Goal: Task Accomplishment & Management: Use online tool/utility

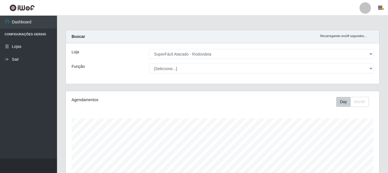
select select "400"
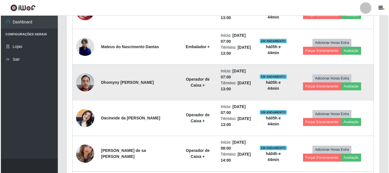
scroll to position [285, 0]
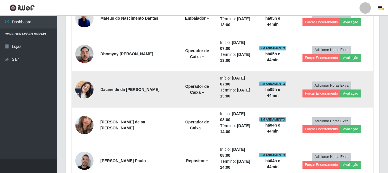
click at [89, 87] on img at bounding box center [84, 89] width 18 height 24
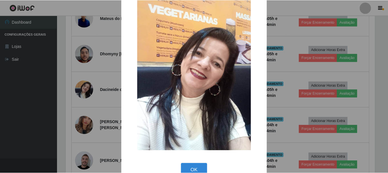
scroll to position [29, 0]
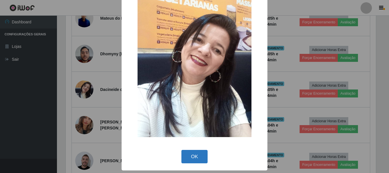
click at [185, 153] on button "OK" at bounding box center [194, 156] width 26 height 13
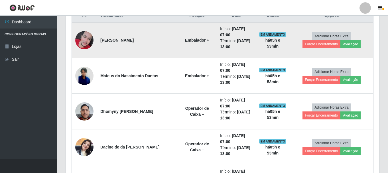
scroll to position [228, 0]
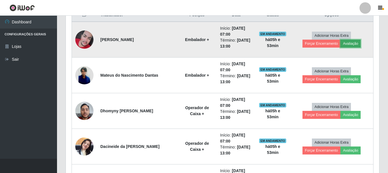
click at [340, 46] on button "Avaliação" at bounding box center [350, 44] width 20 height 8
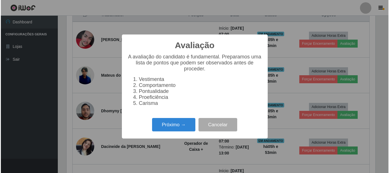
scroll to position [118, 310]
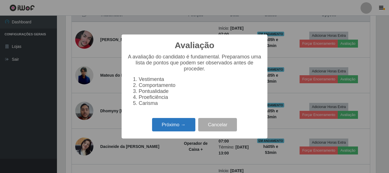
click at [178, 130] on button "Próximo →" at bounding box center [173, 124] width 43 height 13
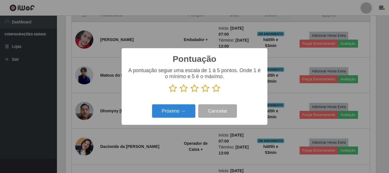
click at [215, 88] on icon at bounding box center [216, 88] width 8 height 9
click at [212, 93] on input "radio" at bounding box center [212, 93] width 0 height 0
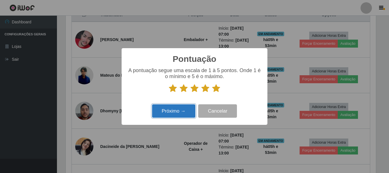
click at [173, 112] on button "Próximo →" at bounding box center [173, 110] width 43 height 13
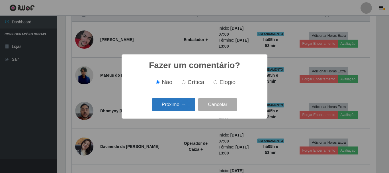
click at [183, 104] on button "Próximo →" at bounding box center [173, 104] width 43 height 13
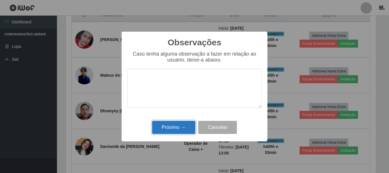
drag, startPoint x: 179, startPoint y: 129, endPoint x: 194, endPoint y: 108, distance: 25.8
click at [180, 129] on button "Próximo →" at bounding box center [173, 127] width 43 height 13
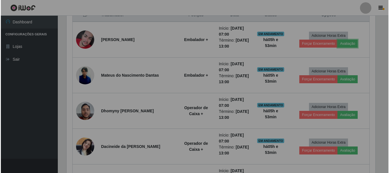
scroll to position [118, 313]
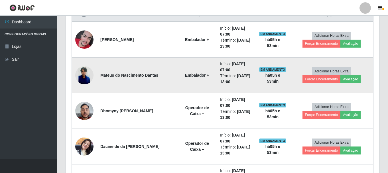
click at [81, 76] on img at bounding box center [84, 75] width 18 height 18
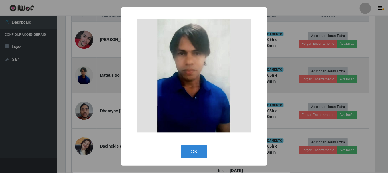
scroll to position [118, 310]
click at [81, 76] on div "× OK Cancel" at bounding box center [194, 86] width 389 height 173
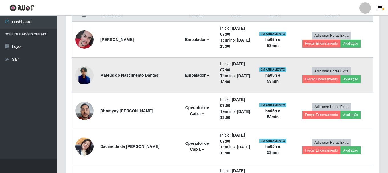
scroll to position [118, 313]
click at [340, 81] on button "Avaliação" at bounding box center [350, 79] width 20 height 8
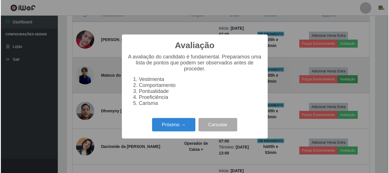
scroll to position [118, 310]
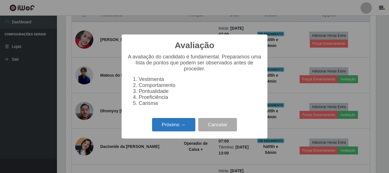
click at [185, 131] on button "Próximo →" at bounding box center [173, 124] width 43 height 13
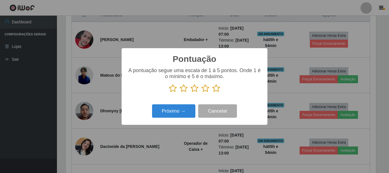
click at [215, 91] on icon at bounding box center [216, 88] width 8 height 9
click at [212, 93] on input "radio" at bounding box center [212, 93] width 0 height 0
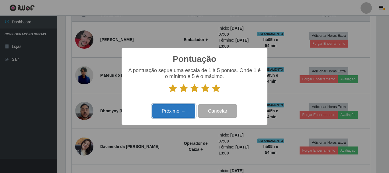
click at [179, 110] on button "Próximo →" at bounding box center [173, 110] width 43 height 13
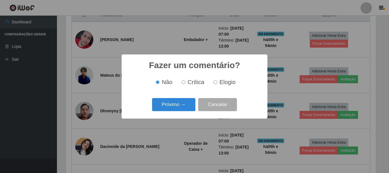
click at [179, 110] on button "Próximo →" at bounding box center [173, 104] width 43 height 13
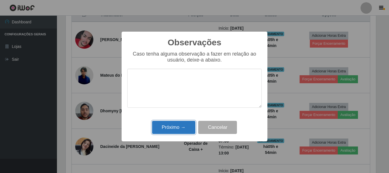
click at [177, 127] on button "Próximo →" at bounding box center [173, 127] width 43 height 13
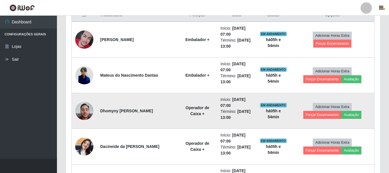
scroll to position [118, 313]
click at [340, 116] on button "Avaliação" at bounding box center [350, 115] width 20 height 8
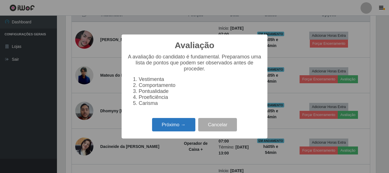
click at [190, 131] on button "Próximo →" at bounding box center [173, 124] width 43 height 13
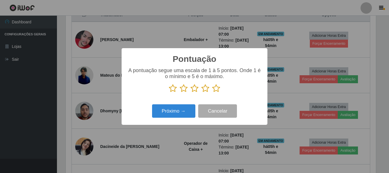
scroll to position [284624, 284432]
click at [217, 90] on icon at bounding box center [216, 88] width 8 height 9
click at [212, 93] on input "radio" at bounding box center [212, 93] width 0 height 0
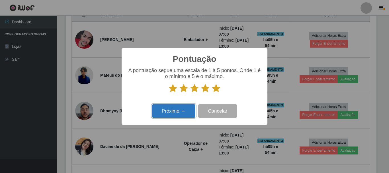
click at [183, 108] on button "Próximo →" at bounding box center [173, 110] width 43 height 13
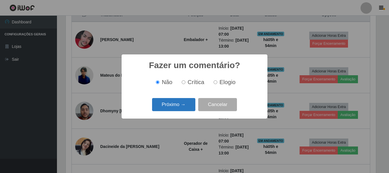
click at [176, 111] on button "Próximo →" at bounding box center [173, 104] width 43 height 13
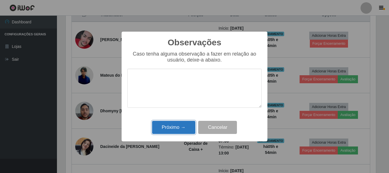
click at [178, 126] on button "Próximo →" at bounding box center [173, 127] width 43 height 13
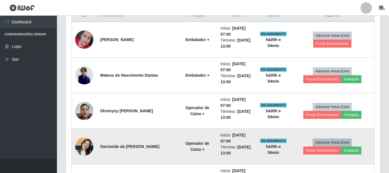
scroll to position [118, 313]
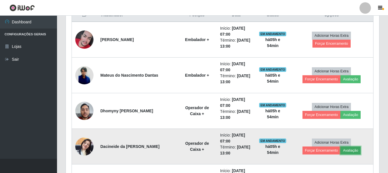
click at [340, 150] on button "Avaliação" at bounding box center [350, 150] width 20 height 8
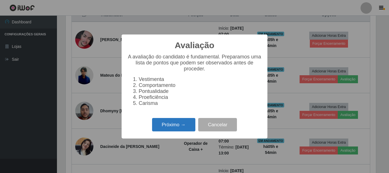
click at [174, 127] on button "Próximo →" at bounding box center [173, 124] width 43 height 13
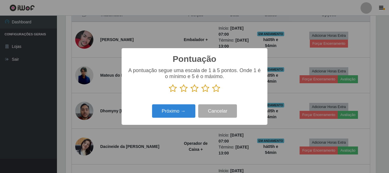
click at [220, 87] on icon at bounding box center [216, 88] width 8 height 9
click at [212, 93] on input "radio" at bounding box center [212, 93] width 0 height 0
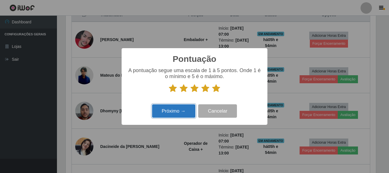
click at [178, 112] on button "Próximo →" at bounding box center [173, 110] width 43 height 13
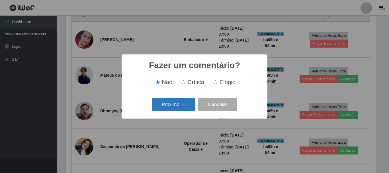
click at [181, 103] on button "Próximo →" at bounding box center [173, 104] width 43 height 13
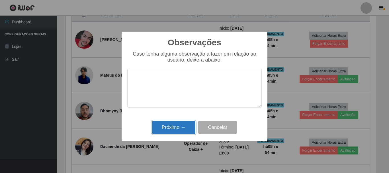
click at [171, 128] on button "Próximo →" at bounding box center [173, 127] width 43 height 13
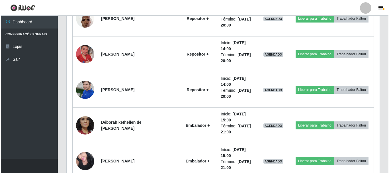
scroll to position [513, 0]
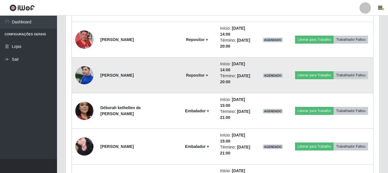
click at [81, 76] on img at bounding box center [84, 75] width 18 height 24
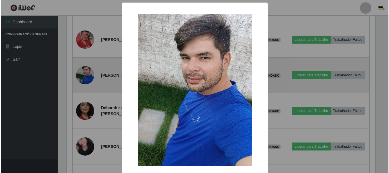
scroll to position [0, 0]
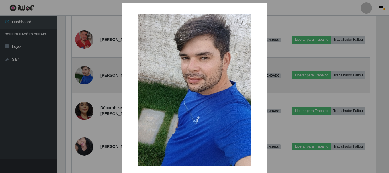
click at [81, 76] on div "× OK Cancel" at bounding box center [194, 86] width 389 height 173
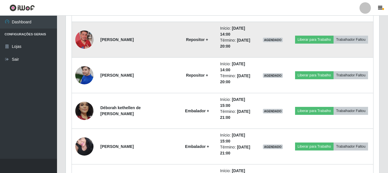
click at [85, 48] on img at bounding box center [84, 39] width 18 height 32
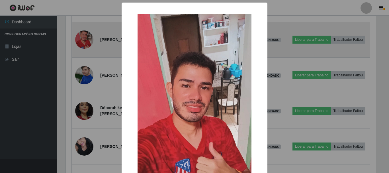
click at [85, 48] on div "× OK Cancel" at bounding box center [194, 86] width 389 height 173
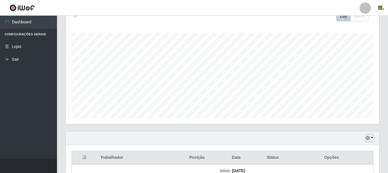
click at [368, 135] on button "button" at bounding box center [369, 138] width 8 height 7
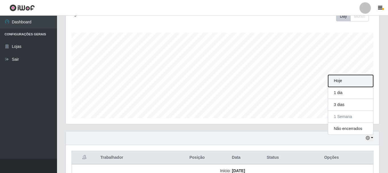
click at [340, 81] on button "Hoje" at bounding box center [350, 81] width 45 height 12
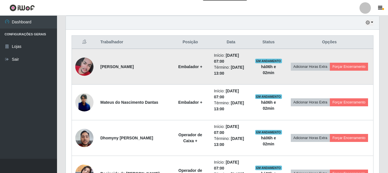
scroll to position [211, 0]
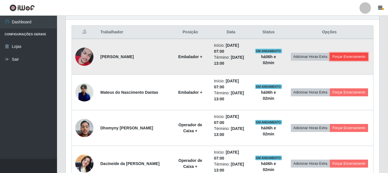
click at [349, 54] on button "Forçar Encerramento" at bounding box center [348, 57] width 38 height 8
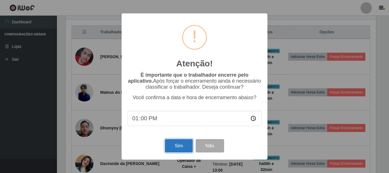
click at [185, 144] on button "Sim" at bounding box center [179, 145] width 28 height 13
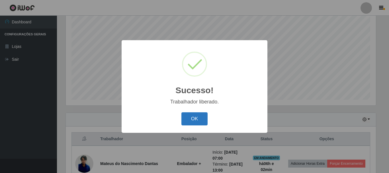
click at [193, 116] on button "OK" at bounding box center [194, 118] width 26 height 13
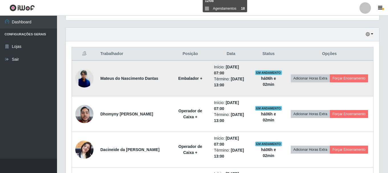
scroll to position [189, 0]
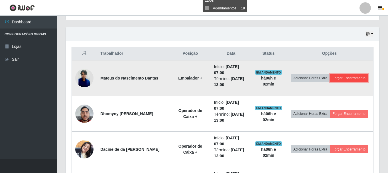
click at [354, 80] on button "Forçar Encerramento" at bounding box center [348, 78] width 38 height 8
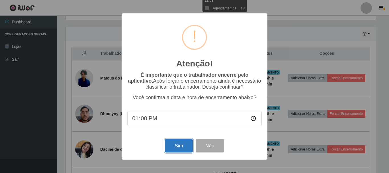
click at [178, 146] on button "Sim" at bounding box center [179, 145] width 28 height 13
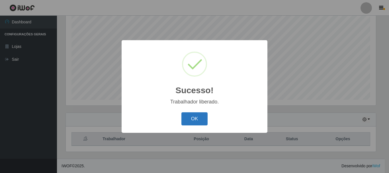
click at [197, 119] on button "OK" at bounding box center [194, 118] width 26 height 13
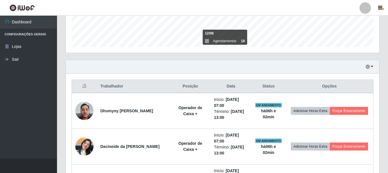
scroll to position [161, 0]
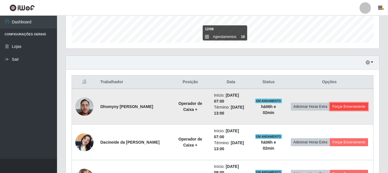
click at [353, 107] on button "Forçar Encerramento" at bounding box center [348, 107] width 38 height 8
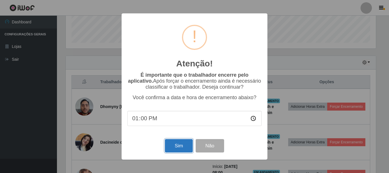
click at [176, 150] on button "Sim" at bounding box center [179, 145] width 28 height 13
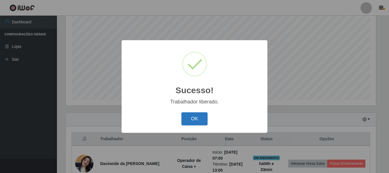
click at [198, 114] on button "OK" at bounding box center [194, 118] width 26 height 13
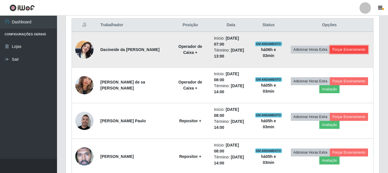
click at [346, 49] on button "Forçar Encerramento" at bounding box center [348, 50] width 38 height 8
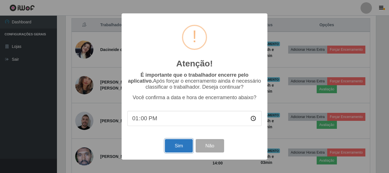
click at [177, 150] on button "Sim" at bounding box center [179, 145] width 28 height 13
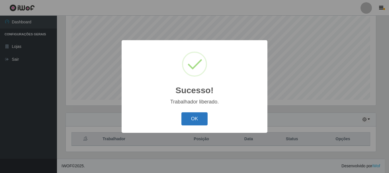
click at [192, 119] on button "OK" at bounding box center [194, 118] width 26 height 13
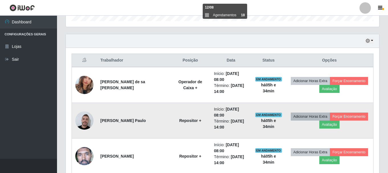
scroll to position [182, 0]
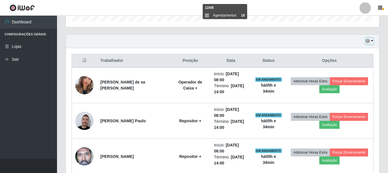
click at [370, 39] on button "button" at bounding box center [369, 41] width 8 height 7
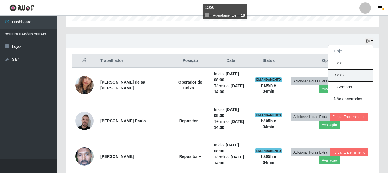
click at [353, 71] on button "3 dias" at bounding box center [350, 75] width 45 height 12
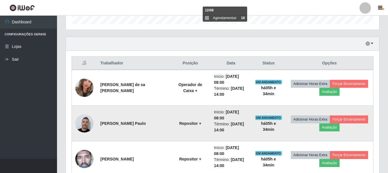
scroll to position [111, 0]
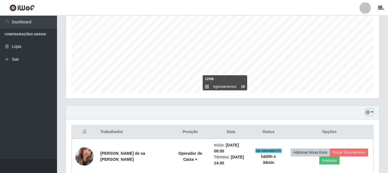
click at [368, 112] on icon "button" at bounding box center [367, 112] width 4 height 4
click at [370, 113] on button "button" at bounding box center [369, 112] width 8 height 7
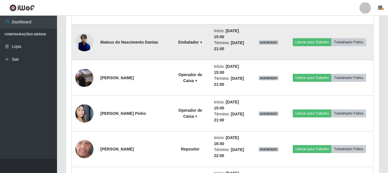
scroll to position [538, 0]
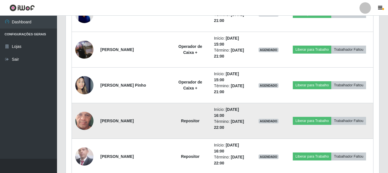
click at [81, 121] on img at bounding box center [84, 121] width 18 height 40
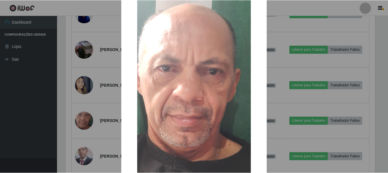
scroll to position [0, 0]
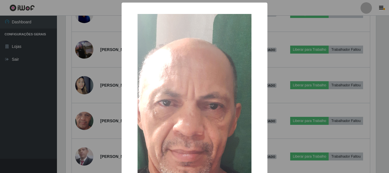
click at [21, 122] on div "× OK Cancel" at bounding box center [194, 86] width 389 height 173
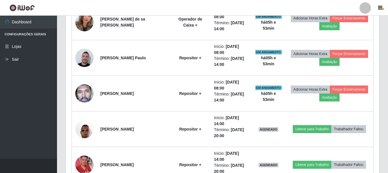
scroll to position [196, 0]
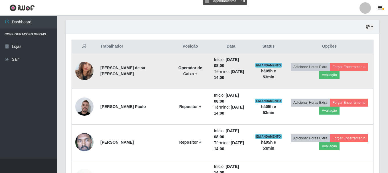
click at [77, 69] on img at bounding box center [84, 71] width 18 height 32
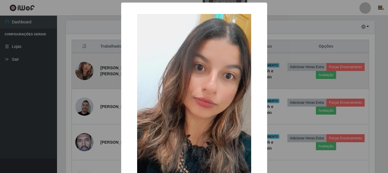
scroll to position [118, 310]
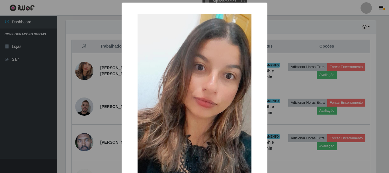
click at [40, 109] on div "× OK Cancel" at bounding box center [194, 86] width 389 height 173
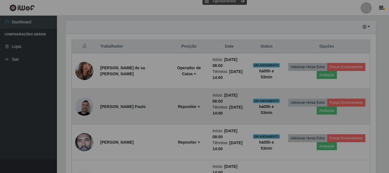
scroll to position [118, 313]
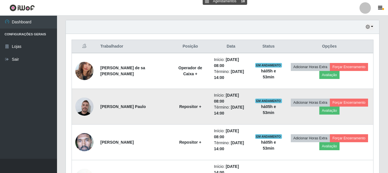
click at [87, 106] on img at bounding box center [84, 106] width 18 height 21
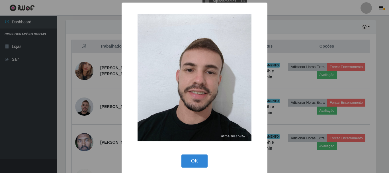
click at [29, 122] on div "× OK Cancel" at bounding box center [194, 86] width 389 height 173
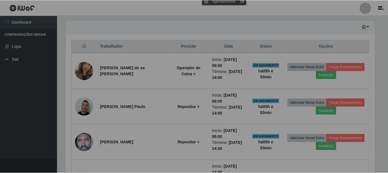
scroll to position [118, 313]
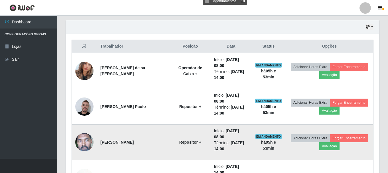
click at [85, 144] on img at bounding box center [84, 142] width 18 height 38
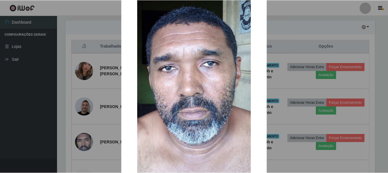
scroll to position [57, 0]
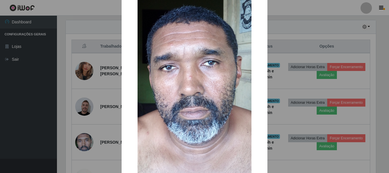
click at [33, 116] on div "× OK Cancel" at bounding box center [194, 86] width 389 height 173
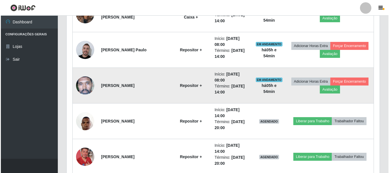
scroll to position [253, 0]
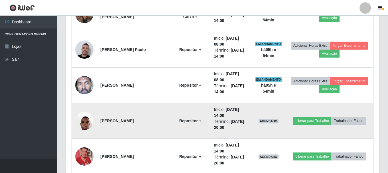
click at [87, 122] on img at bounding box center [84, 120] width 18 height 24
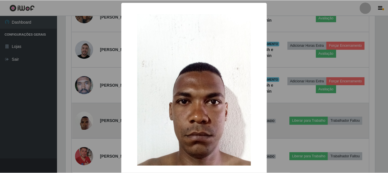
scroll to position [118, 310]
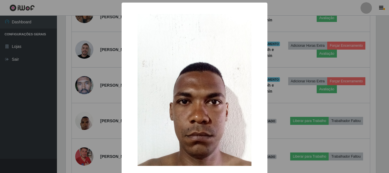
click at [36, 118] on div "× OK Cancel" at bounding box center [194, 86] width 389 height 173
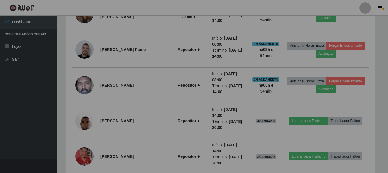
scroll to position [118, 313]
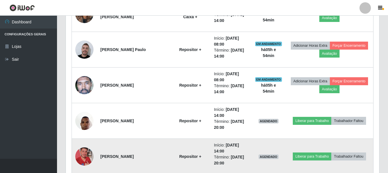
click at [84, 157] on img at bounding box center [84, 156] width 18 height 32
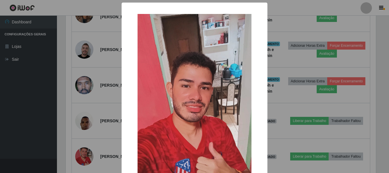
click at [32, 130] on div "× OK Cancel" at bounding box center [194, 86] width 389 height 173
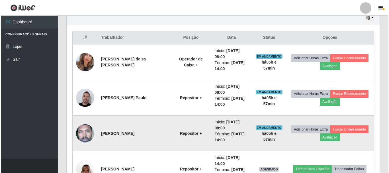
scroll to position [196, 0]
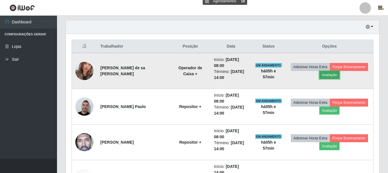
click at [332, 73] on button "Avaliação" at bounding box center [329, 75] width 20 height 8
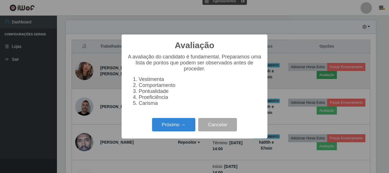
scroll to position [118, 310]
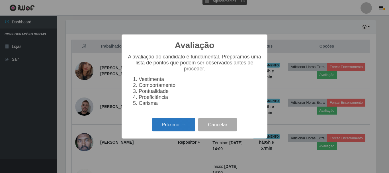
click at [178, 128] on button "Próximo →" at bounding box center [173, 124] width 43 height 13
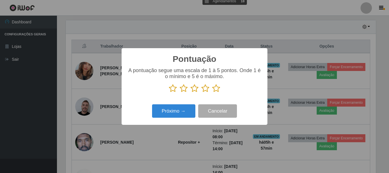
click at [216, 88] on icon at bounding box center [216, 88] width 8 height 9
click at [212, 93] on input "radio" at bounding box center [212, 93] width 0 height 0
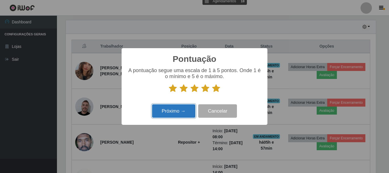
click at [187, 109] on button "Próximo →" at bounding box center [173, 110] width 43 height 13
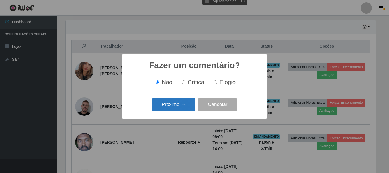
click at [179, 108] on button "Próximo →" at bounding box center [173, 104] width 43 height 13
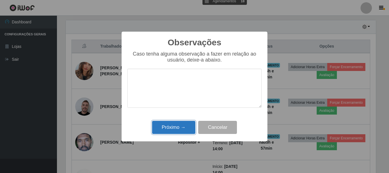
click at [179, 123] on button "Próximo →" at bounding box center [173, 127] width 43 height 13
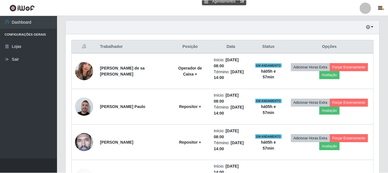
scroll to position [118, 313]
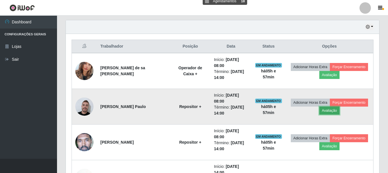
click at [328, 111] on button "Avaliação" at bounding box center [329, 110] width 20 height 8
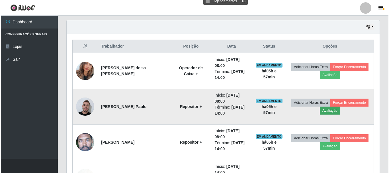
scroll to position [118, 310]
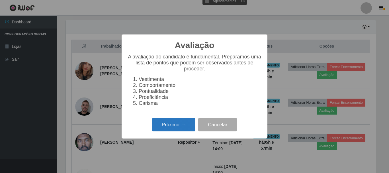
drag, startPoint x: 188, startPoint y: 128, endPoint x: 185, endPoint y: 125, distance: 4.0
click at [185, 125] on button "Próximo →" at bounding box center [173, 124] width 43 height 13
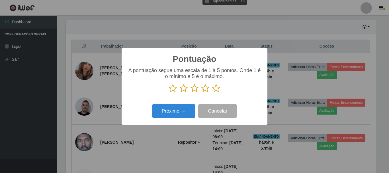
click at [216, 89] on icon at bounding box center [216, 88] width 8 height 9
click at [212, 93] on input "radio" at bounding box center [212, 93] width 0 height 0
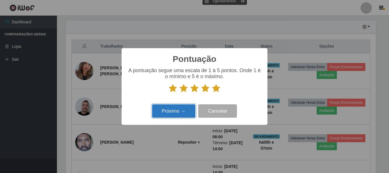
click at [171, 108] on button "Próximo →" at bounding box center [173, 110] width 43 height 13
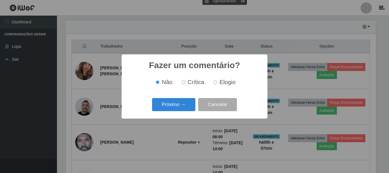
click at [171, 108] on button "Próximo →" at bounding box center [173, 104] width 43 height 13
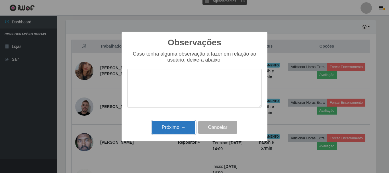
click at [173, 124] on button "Próximo →" at bounding box center [173, 127] width 43 height 13
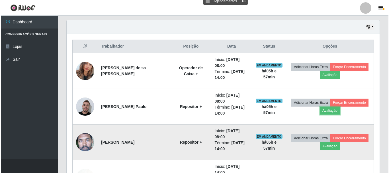
scroll to position [225, 0]
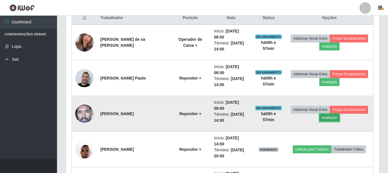
click at [332, 119] on button "Avaliação" at bounding box center [329, 118] width 20 height 8
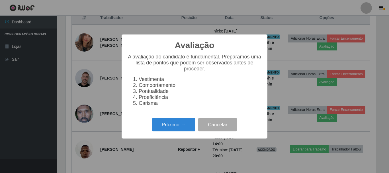
scroll to position [118, 310]
click at [187, 122] on button "Próximo →" at bounding box center [173, 124] width 43 height 13
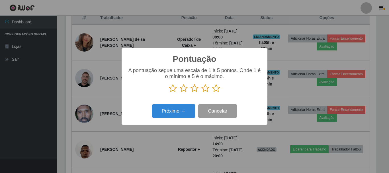
scroll to position [284624, 284432]
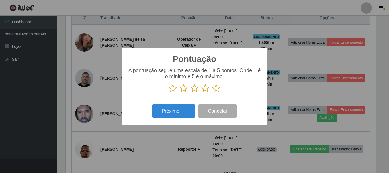
click at [218, 90] on icon at bounding box center [216, 88] width 8 height 9
click at [212, 93] on input "radio" at bounding box center [212, 93] width 0 height 0
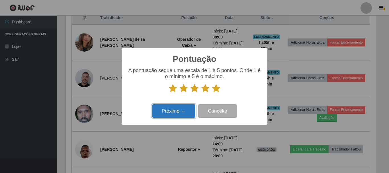
click at [158, 110] on button "Próximo →" at bounding box center [173, 110] width 43 height 13
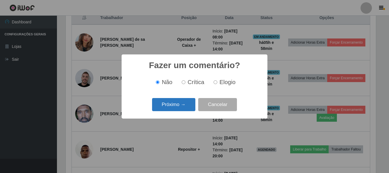
click at [171, 106] on button "Próximo →" at bounding box center [173, 104] width 43 height 13
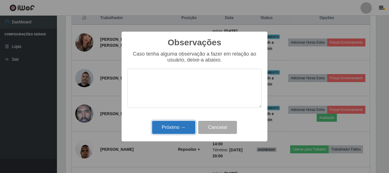
click at [177, 125] on button "Próximo →" at bounding box center [173, 127] width 43 height 13
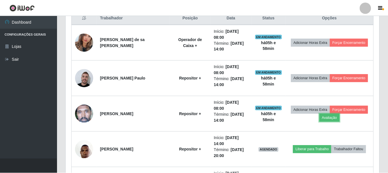
scroll to position [118, 313]
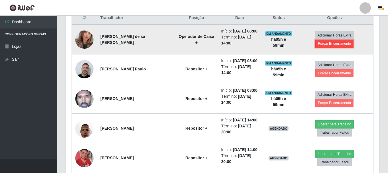
click at [342, 44] on button "Forçar Encerramento" at bounding box center [334, 44] width 38 height 8
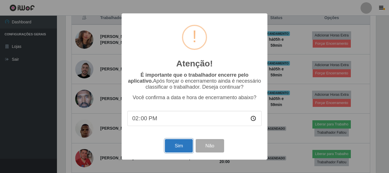
click at [179, 146] on button "Sim" at bounding box center [179, 145] width 28 height 13
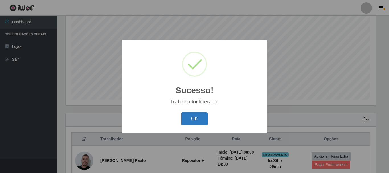
click at [193, 120] on button "OK" at bounding box center [194, 118] width 26 height 13
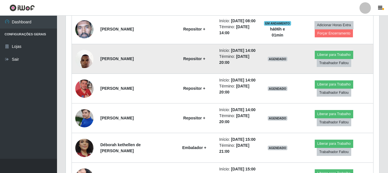
scroll to position [275, 0]
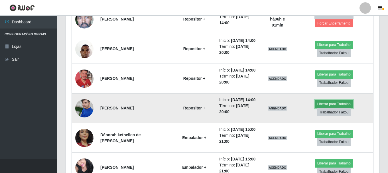
click at [344, 108] on button "Liberar para Trabalho" at bounding box center [333, 104] width 38 height 8
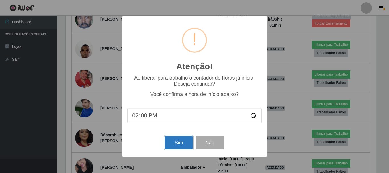
click at [176, 143] on button "Sim" at bounding box center [179, 142] width 28 height 13
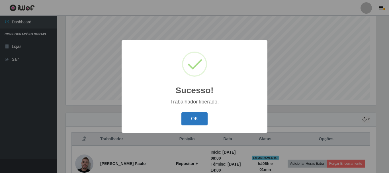
click at [199, 116] on button "OK" at bounding box center [194, 118] width 26 height 13
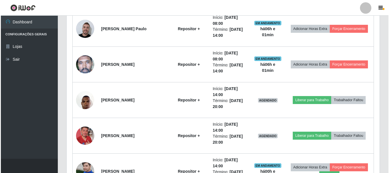
scroll to position [246, 0]
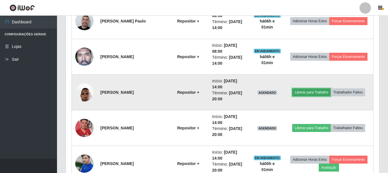
click at [318, 92] on button "Liberar para Trabalho" at bounding box center [311, 92] width 38 height 8
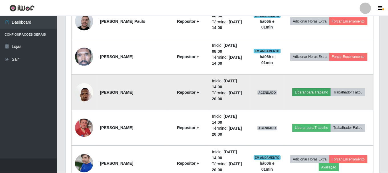
scroll to position [118, 310]
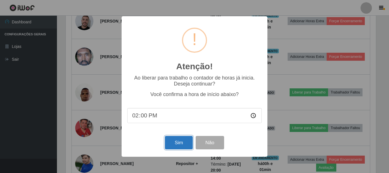
click at [182, 143] on button "Sim" at bounding box center [179, 142] width 28 height 13
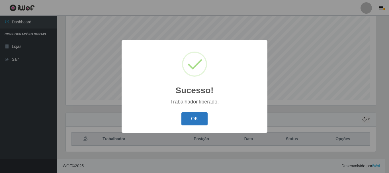
click at [187, 120] on button "OK" at bounding box center [194, 118] width 26 height 13
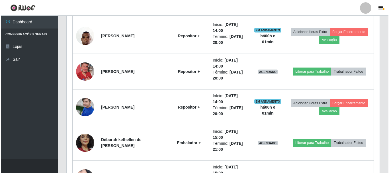
scroll to position [303, 0]
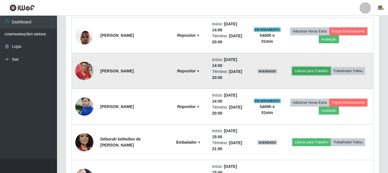
click at [303, 69] on button "Liberar para Trabalho" at bounding box center [311, 71] width 38 height 8
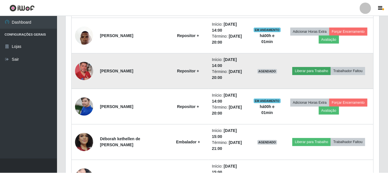
scroll to position [118, 310]
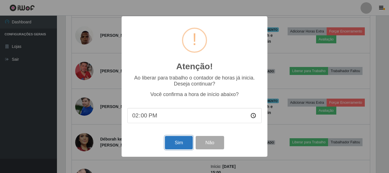
click at [176, 144] on button "Sim" at bounding box center [179, 142] width 28 height 13
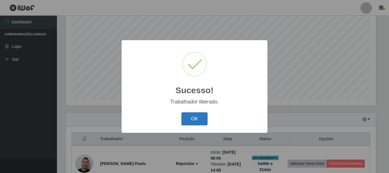
click at [189, 121] on button "OK" at bounding box center [194, 118] width 26 height 13
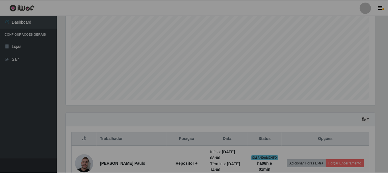
scroll to position [284624, 284429]
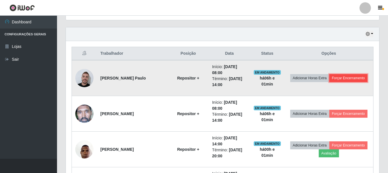
click at [339, 78] on button "Forçar Encerramento" at bounding box center [348, 78] width 38 height 8
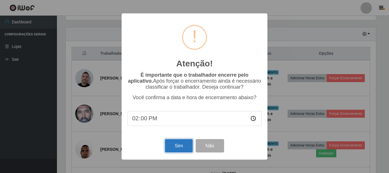
click at [179, 145] on button "Sim" at bounding box center [179, 145] width 28 height 13
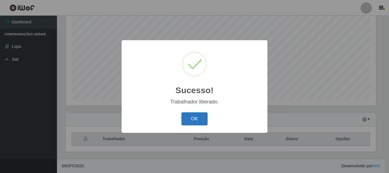
click at [188, 119] on button "OK" at bounding box center [194, 118] width 26 height 13
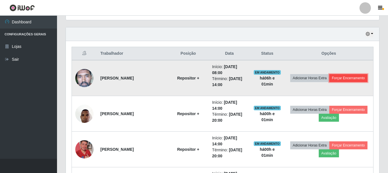
click at [343, 77] on button "Forçar Encerramento" at bounding box center [348, 78] width 38 height 8
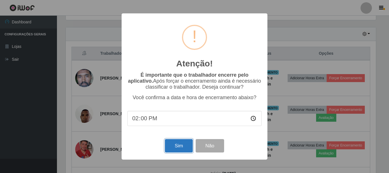
click at [171, 145] on button "Sim" at bounding box center [179, 145] width 28 height 13
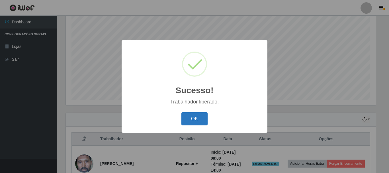
click at [195, 120] on button "OK" at bounding box center [194, 118] width 26 height 13
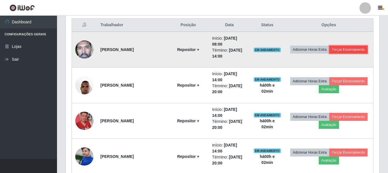
click at [345, 50] on button "Forçar Encerramento" at bounding box center [348, 50] width 38 height 8
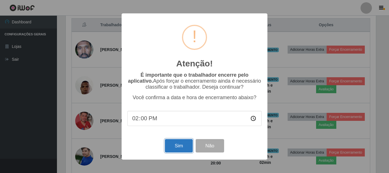
click at [179, 152] on button "Sim" at bounding box center [179, 145] width 28 height 13
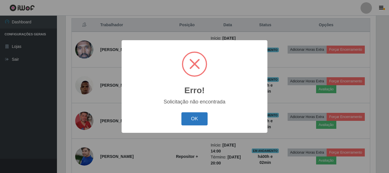
click at [198, 118] on button "OK" at bounding box center [194, 118] width 26 height 13
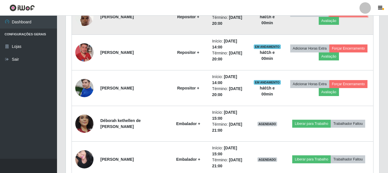
scroll to position [261, 0]
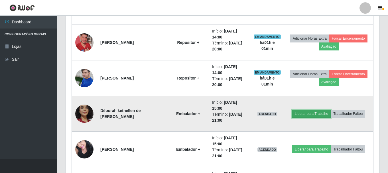
click at [323, 116] on button "Liberar para Trabalho" at bounding box center [311, 114] width 38 height 8
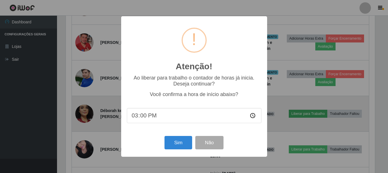
scroll to position [118, 310]
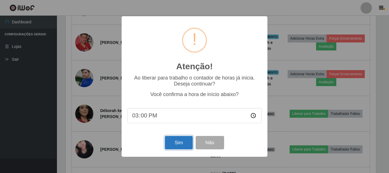
click at [183, 142] on button "Sim" at bounding box center [179, 142] width 28 height 13
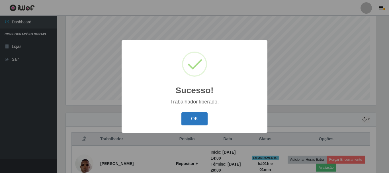
click at [195, 122] on button "OK" at bounding box center [194, 118] width 26 height 13
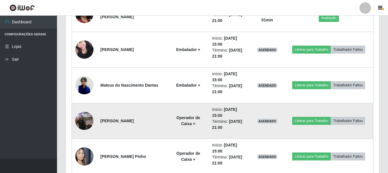
scroll to position [389, 0]
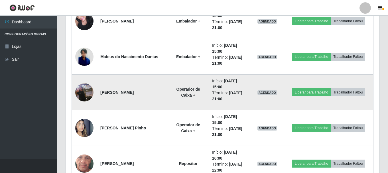
click at [133, 101] on td "[PERSON_NAME]" at bounding box center [132, 93] width 71 height 36
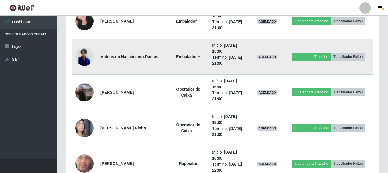
click at [85, 60] on img at bounding box center [84, 57] width 18 height 18
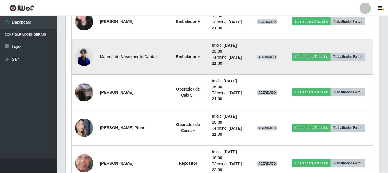
scroll to position [118, 310]
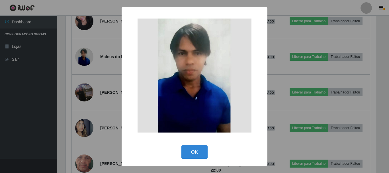
click at [105, 63] on div "× OK Cancel" at bounding box center [194, 86] width 389 height 173
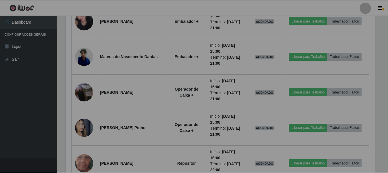
scroll to position [118, 313]
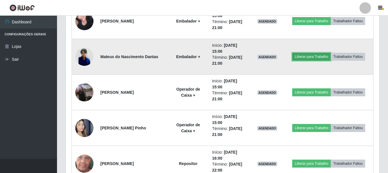
click at [307, 57] on button "Liberar para Trabalho" at bounding box center [311, 57] width 38 height 8
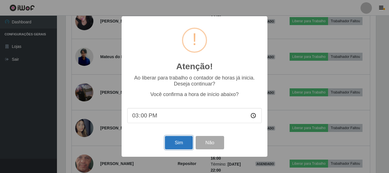
click at [184, 145] on button "Sim" at bounding box center [179, 142] width 28 height 13
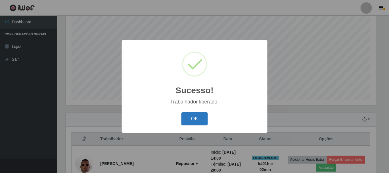
click at [195, 121] on button "OK" at bounding box center [194, 118] width 26 height 13
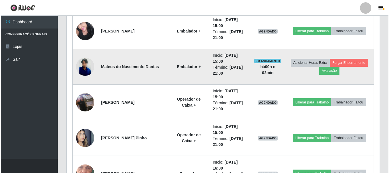
scroll to position [389, 0]
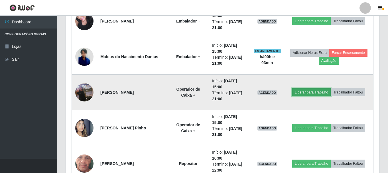
click at [303, 91] on button "Liberar para Trabalho" at bounding box center [311, 92] width 38 height 8
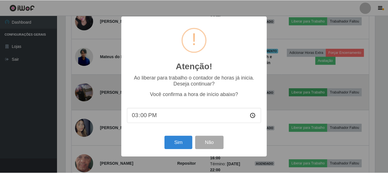
scroll to position [118, 310]
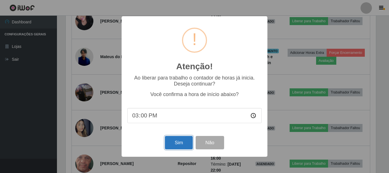
click at [182, 141] on button "Sim" at bounding box center [179, 142] width 28 height 13
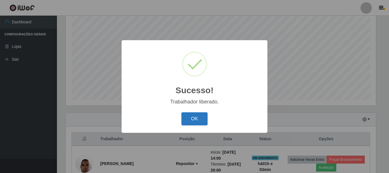
click at [193, 123] on button "OK" at bounding box center [194, 118] width 26 height 13
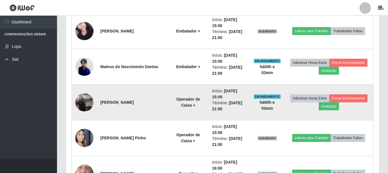
scroll to position [389, 0]
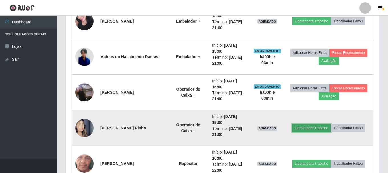
click at [325, 126] on button "Liberar para Trabalho" at bounding box center [311, 128] width 38 height 8
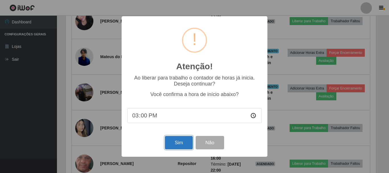
click at [175, 144] on button "Sim" at bounding box center [179, 142] width 28 height 13
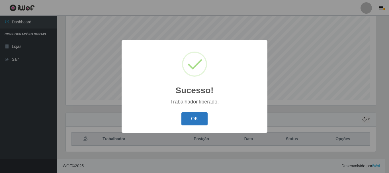
click at [197, 121] on button "OK" at bounding box center [194, 118] width 26 height 13
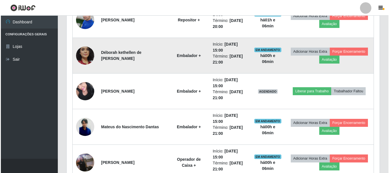
scroll to position [332, 0]
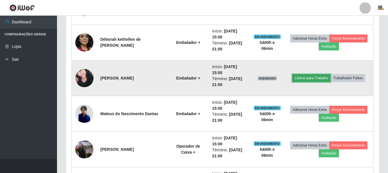
click at [312, 77] on button "Liberar para Trabalho" at bounding box center [311, 78] width 38 height 8
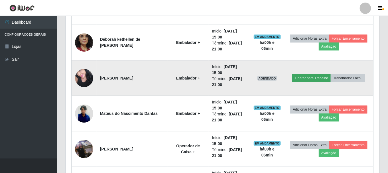
scroll to position [118, 310]
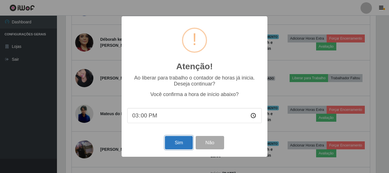
click at [179, 140] on button "Sim" at bounding box center [179, 142] width 28 height 13
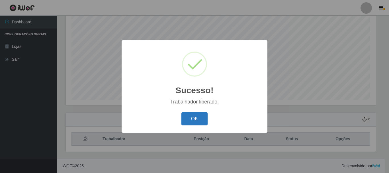
click at [187, 115] on button "OK" at bounding box center [194, 118] width 26 height 13
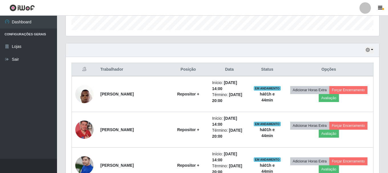
scroll to position [147, 0]
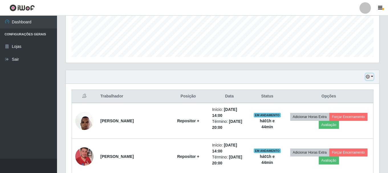
click at [372, 75] on button "button" at bounding box center [369, 76] width 8 height 7
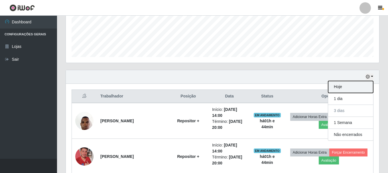
click at [348, 87] on button "Hoje" at bounding box center [350, 87] width 45 height 12
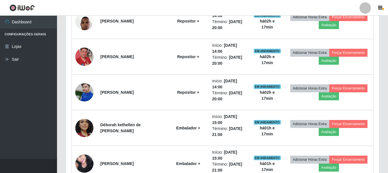
scroll to position [132, 0]
